Goal: Task Accomplishment & Management: Manage account settings

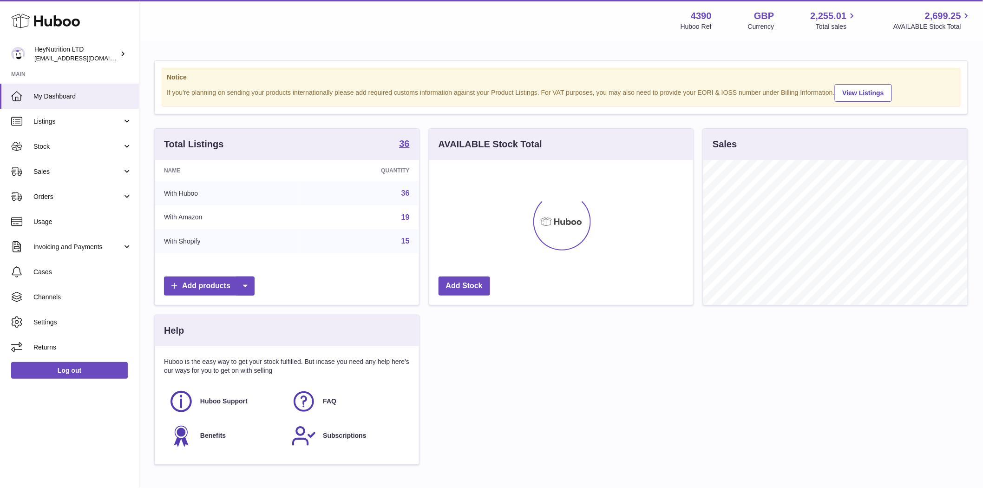
scroll to position [145, 264]
click at [53, 124] on span "Listings" at bounding box center [77, 121] width 89 height 9
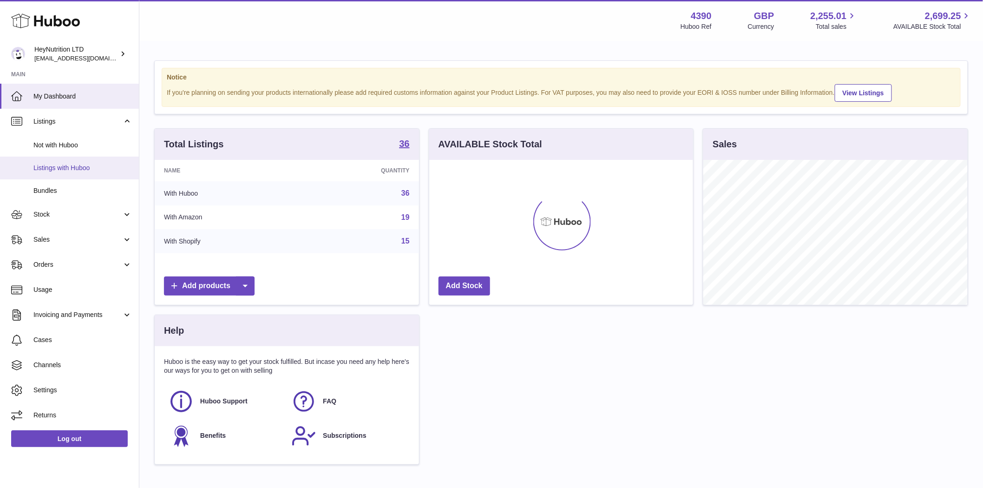
click at [58, 171] on span "Listings with Huboo" at bounding box center [82, 168] width 99 height 9
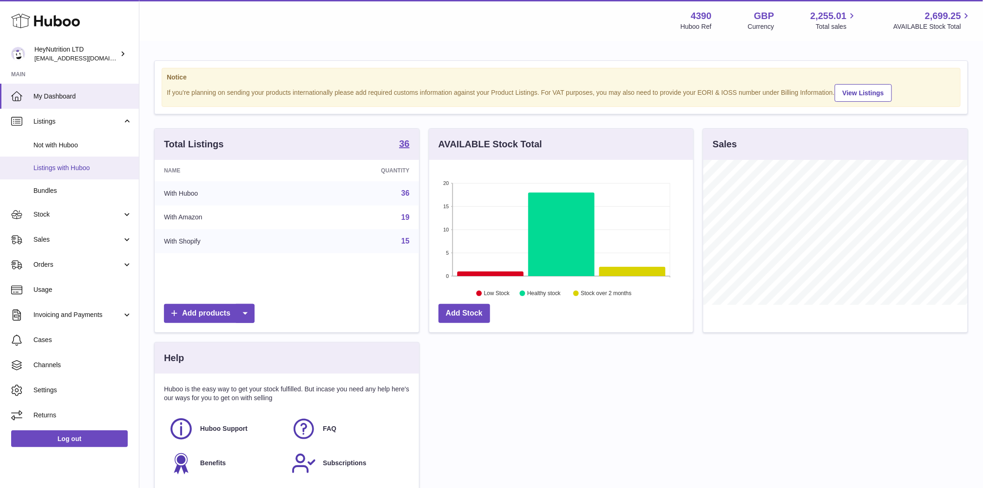
scroll to position [464508, 464389]
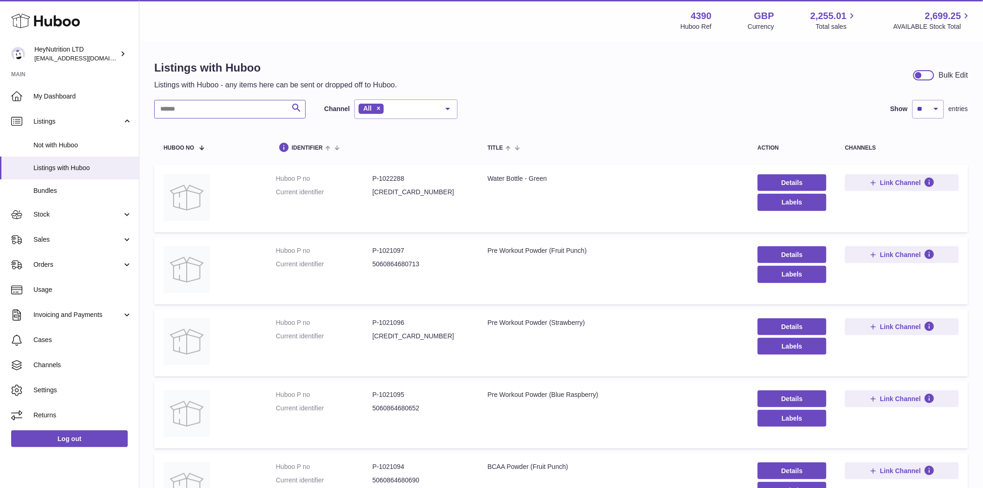
click at [186, 113] on input "text" at bounding box center [229, 109] width 151 height 19
